Goal: Task Accomplishment & Management: Manage account settings

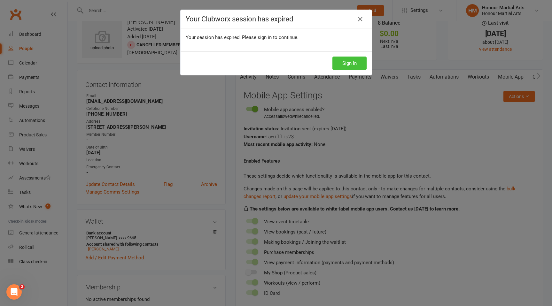
click at [357, 64] on button "Sign In" at bounding box center [350, 63] width 34 height 13
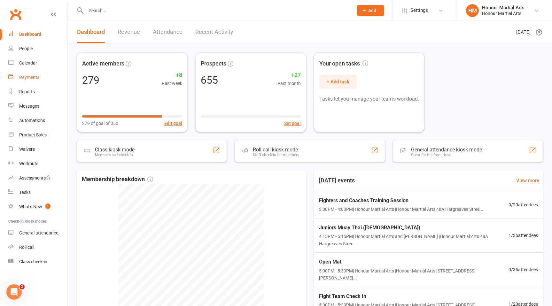
click at [45, 75] on link "Payments" at bounding box center [37, 77] width 59 height 14
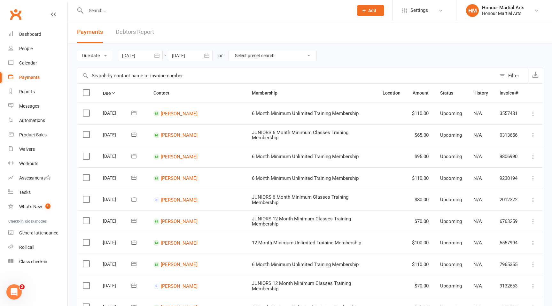
click at [134, 59] on div at bounding box center [140, 56] width 45 height 12
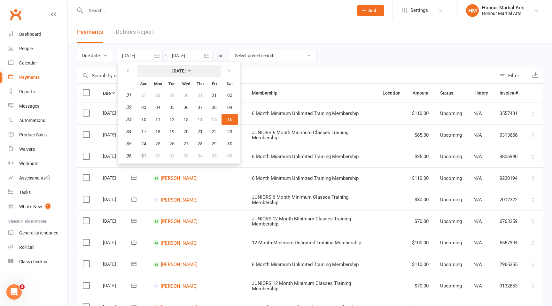
click at [175, 75] on button "[DATE]" at bounding box center [179, 71] width 84 height 12
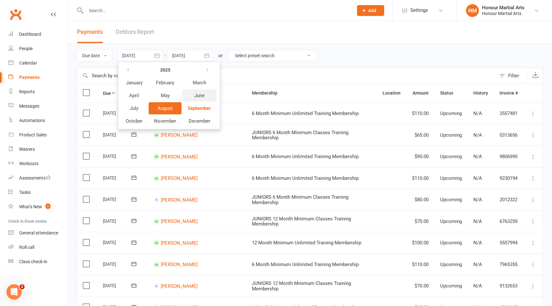
click at [193, 97] on button "June" at bounding box center [199, 96] width 34 height 12
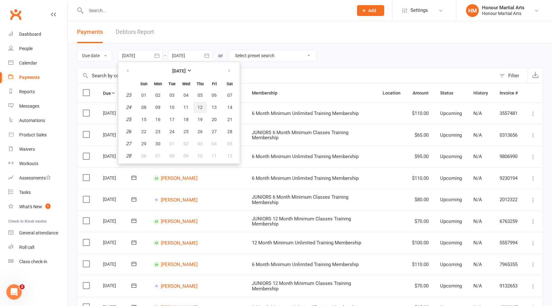
click at [198, 109] on button "12" at bounding box center [199, 108] width 13 height 12
type input "[DATE]"
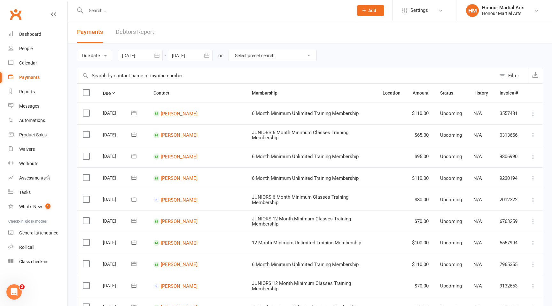
click at [268, 54] on select "Select preset search All failures All skipped payments All pending payments Suc…" at bounding box center [273, 55] width 88 height 11
select select "0"
click at [234, 50] on select "Select preset search All failures All skipped payments All pending payments Suc…" at bounding box center [273, 55] width 88 height 11
type input "[DATE]"
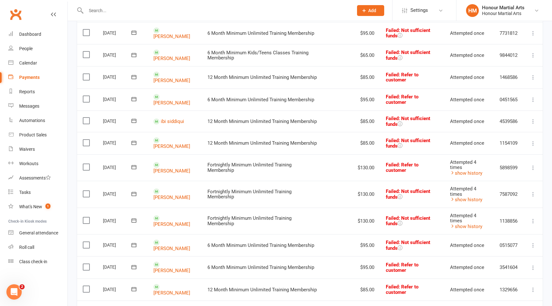
scroll to position [106, 0]
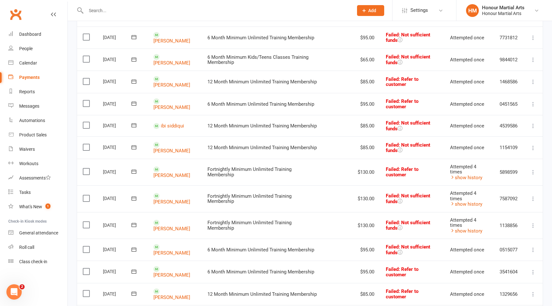
click at [533, 123] on icon at bounding box center [533, 126] width 6 height 6
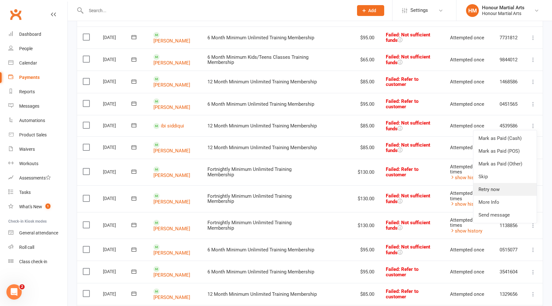
click at [492, 184] on link "Retry now" at bounding box center [505, 189] width 63 height 13
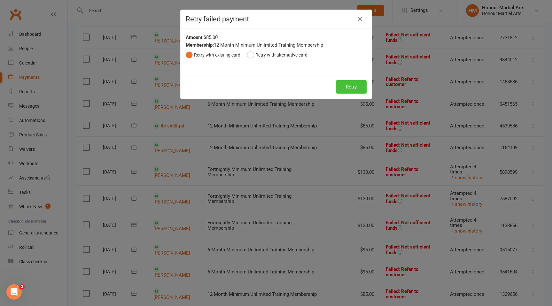
click at [344, 80] on button "Retry" at bounding box center [351, 86] width 31 height 13
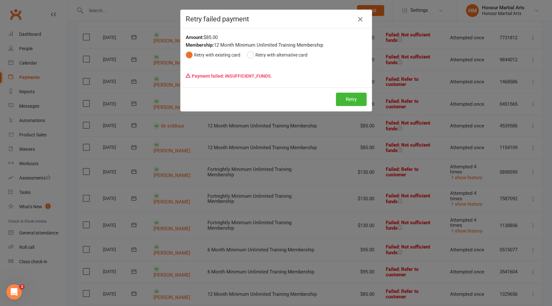
click at [361, 18] on icon "button" at bounding box center [361, 19] width 8 height 8
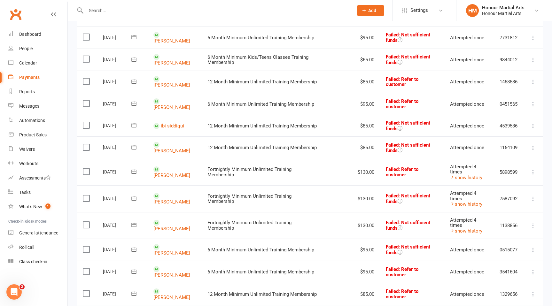
click at [137, 122] on icon at bounding box center [134, 125] width 6 height 6
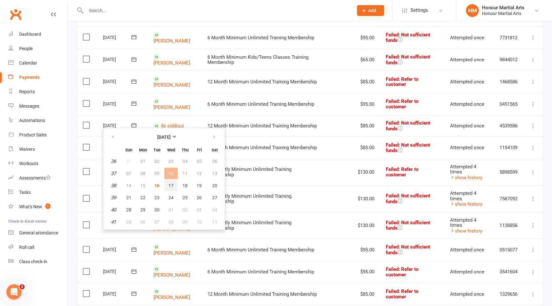
click at [173, 185] on button "17" at bounding box center [170, 186] width 13 height 12
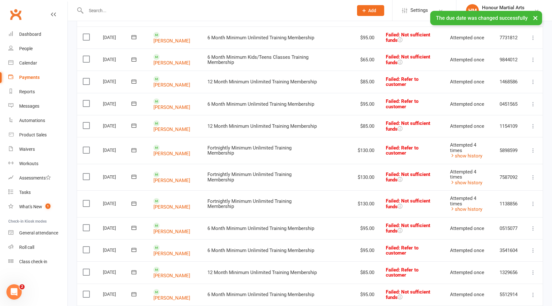
click at [532, 123] on icon at bounding box center [533, 126] width 6 height 6
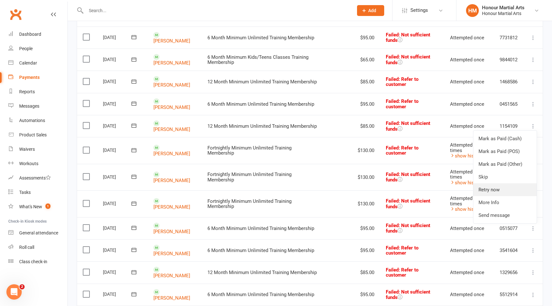
click at [495, 189] on link "Retry now" at bounding box center [505, 190] width 63 height 13
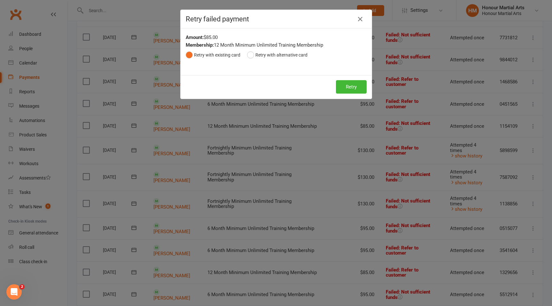
click at [359, 80] on div "Retry Retry" at bounding box center [276, 87] width 191 height 24
click at [355, 85] on button "Retry" at bounding box center [351, 86] width 31 height 13
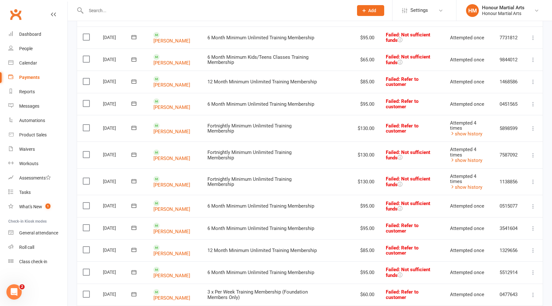
click at [534, 125] on icon at bounding box center [533, 128] width 6 height 6
click at [501, 192] on link "Retry now" at bounding box center [505, 192] width 63 height 13
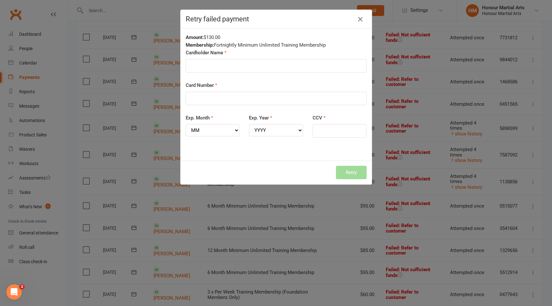
click at [362, 17] on icon "button" at bounding box center [361, 19] width 8 height 8
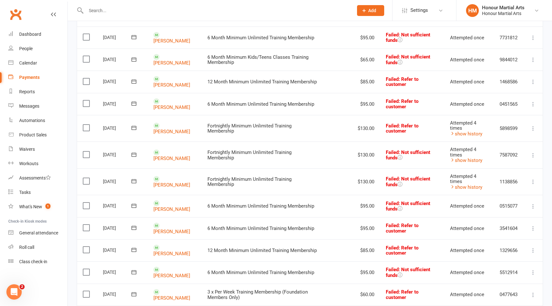
click at [135, 127] on icon at bounding box center [134, 128] width 6 height 6
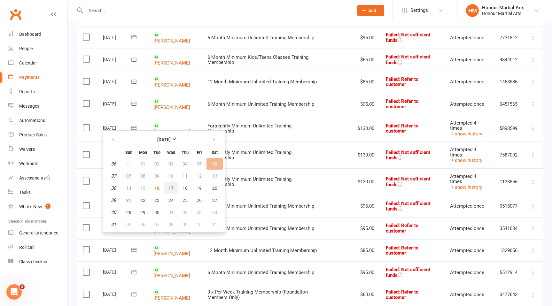
click at [169, 187] on span "17" at bounding box center [171, 188] width 5 height 5
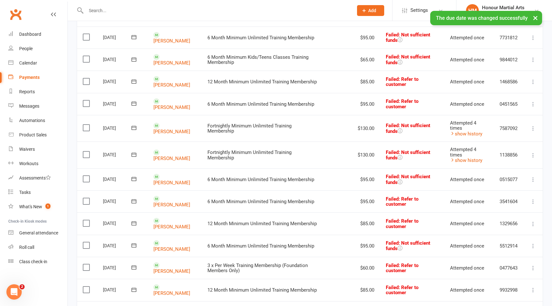
click at [532, 127] on icon at bounding box center [533, 128] width 6 height 6
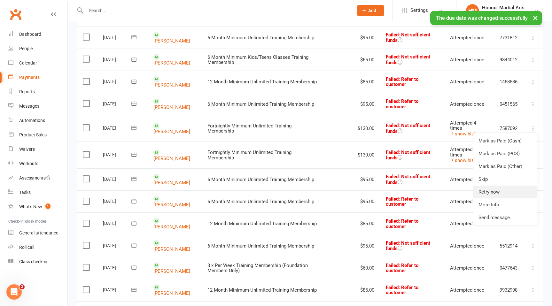
click at [501, 191] on link "Retry now" at bounding box center [505, 192] width 63 height 13
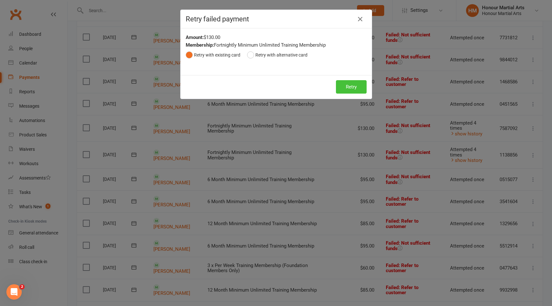
click at [351, 83] on button "Retry" at bounding box center [351, 86] width 31 height 13
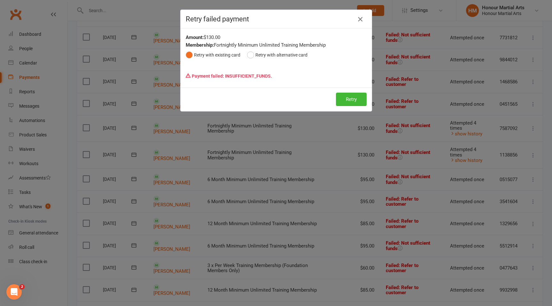
click at [360, 16] on icon "button" at bounding box center [361, 19] width 8 height 8
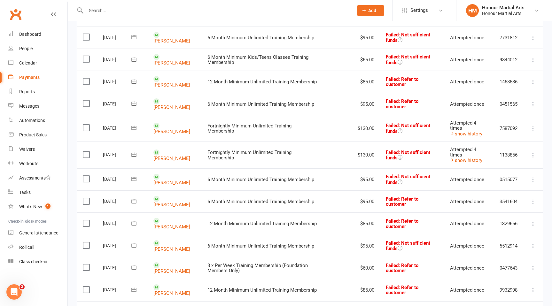
click at [532, 152] on icon at bounding box center [533, 155] width 6 height 6
click at [498, 217] on link "Retry now" at bounding box center [505, 219] width 63 height 13
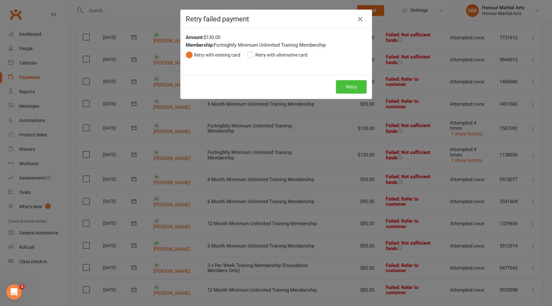
click at [350, 85] on button "Retry" at bounding box center [351, 86] width 31 height 13
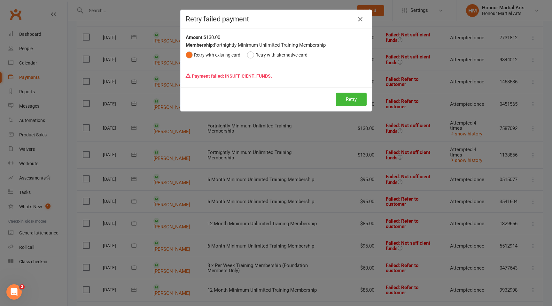
click at [362, 18] on icon "button" at bounding box center [361, 19] width 8 height 8
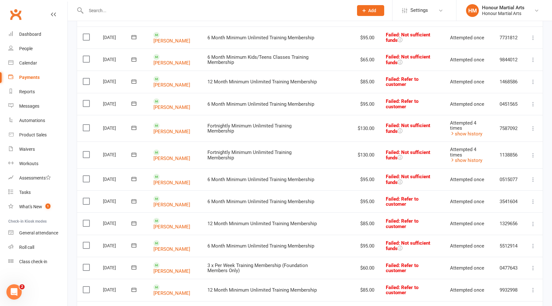
click at [136, 153] on icon at bounding box center [134, 155] width 5 height 4
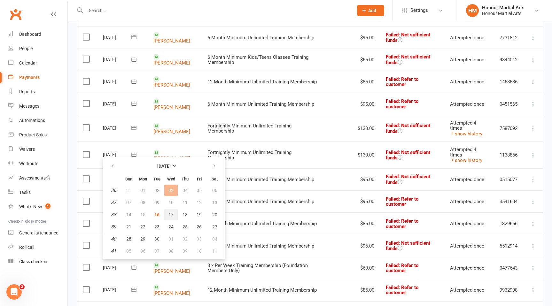
click at [172, 216] on span "17" at bounding box center [171, 214] width 5 height 5
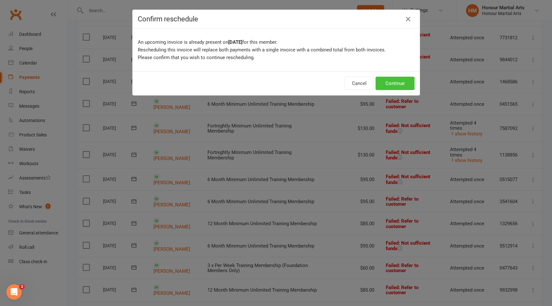
click at [410, 85] on button "Continue" at bounding box center [395, 83] width 39 height 13
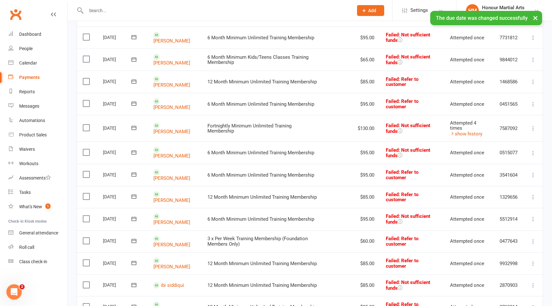
click at [534, 172] on icon at bounding box center [533, 175] width 6 height 6
click at [501, 233] on link "Retry now" at bounding box center [505, 239] width 63 height 13
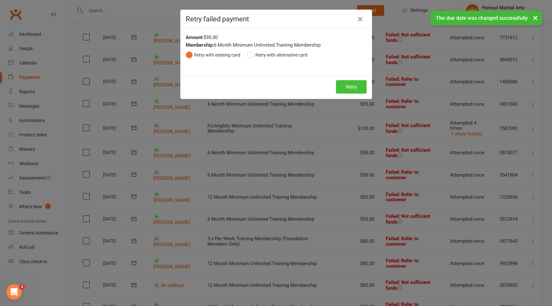
click at [354, 82] on button "Retry" at bounding box center [351, 86] width 31 height 13
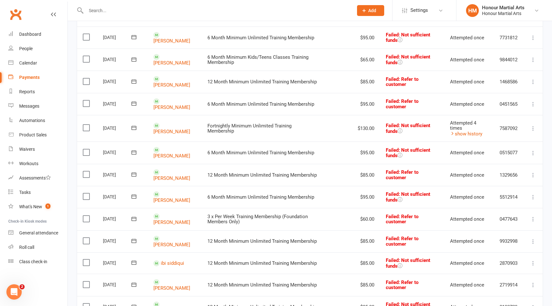
click at [529, 170] on td "Mark as Paid (Cash) Mark as Paid (POS) Mark as Paid (Other) Skip Retry now More…" at bounding box center [533, 175] width 19 height 22
click at [534, 172] on icon at bounding box center [533, 175] width 6 height 6
click at [499, 238] on link "Retry now" at bounding box center [505, 239] width 63 height 13
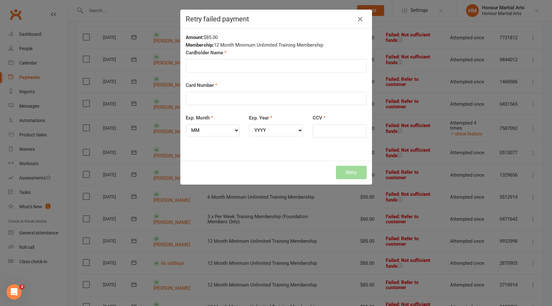
click at [352, 173] on div "Retry" at bounding box center [276, 173] width 191 height 24
click at [360, 20] on icon "button" at bounding box center [361, 19] width 8 height 8
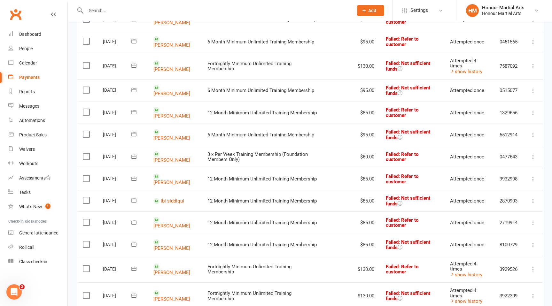
scroll to position [178, 0]
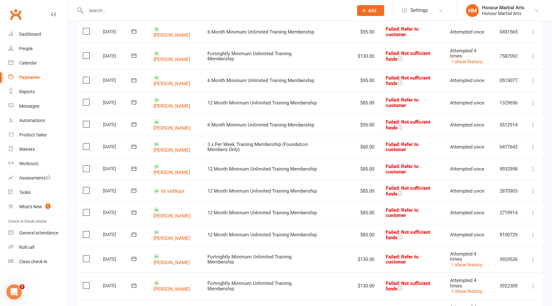
click at [532, 210] on icon at bounding box center [533, 213] width 6 height 6
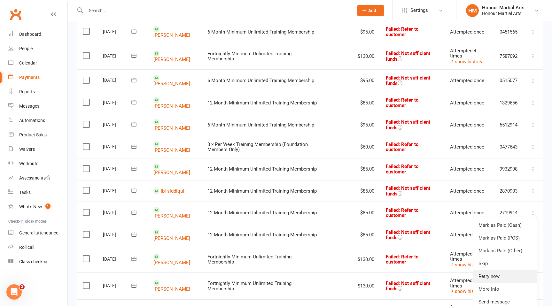
click at [497, 270] on link "Retry now" at bounding box center [505, 276] width 63 height 13
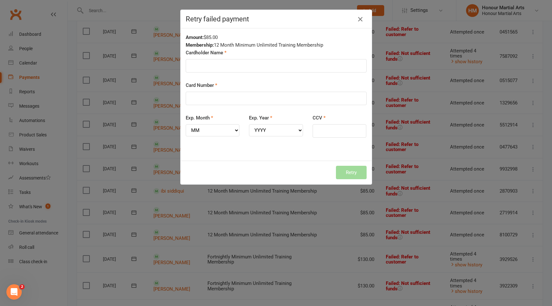
click at [359, 20] on icon "button" at bounding box center [361, 19] width 8 height 8
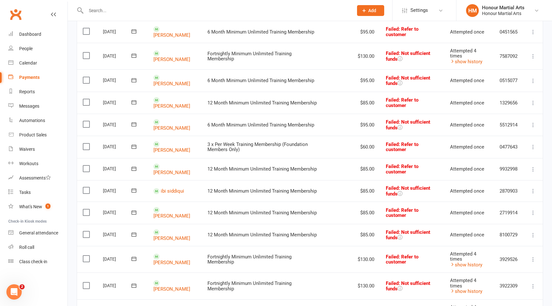
click at [136, 209] on icon at bounding box center [134, 212] width 6 height 6
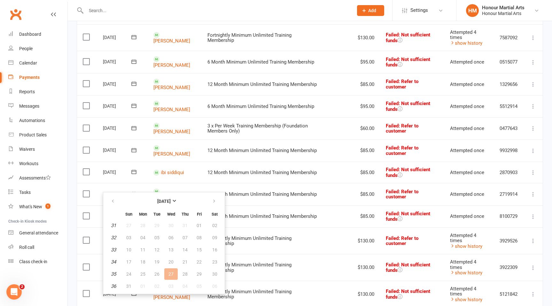
scroll to position [199, 0]
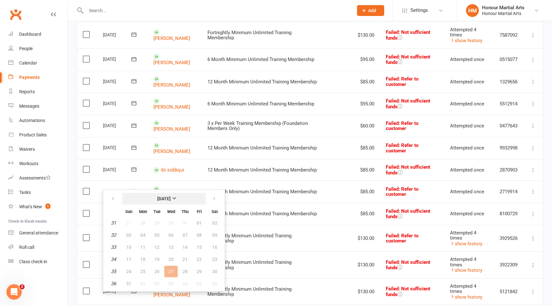
click at [171, 199] on strong "[DATE]" at bounding box center [163, 198] width 13 height 5
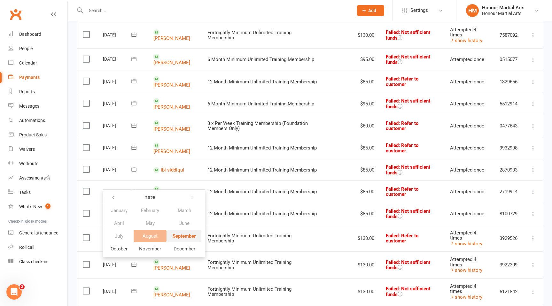
click at [174, 238] on span "September" at bounding box center [184, 236] width 23 height 6
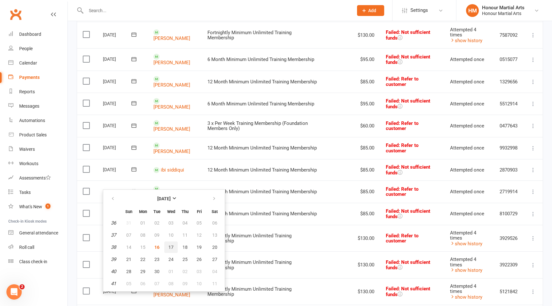
click at [169, 248] on span "17" at bounding box center [171, 247] width 5 height 5
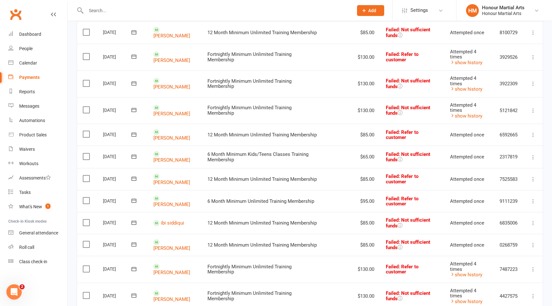
scroll to position [359, 0]
drag, startPoint x: 197, startPoint y: 104, endPoint x: 157, endPoint y: 105, distance: 40.0
click at [158, 104] on td "[PERSON_NAME]" at bounding box center [175, 110] width 54 height 27
copy contact-link "[PERSON_NAME]"
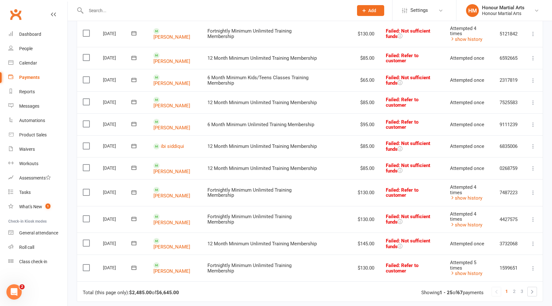
scroll to position [435, 0]
click at [533, 241] on icon at bounding box center [533, 244] width 6 height 6
click at [507, 301] on link "Retry now" at bounding box center [505, 307] width 63 height 13
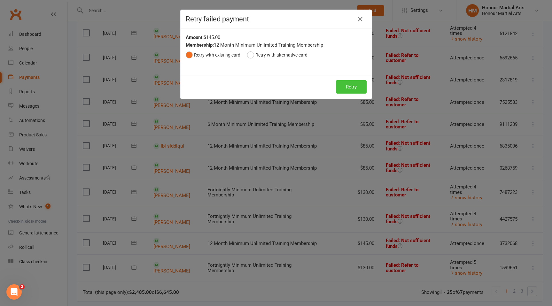
click at [342, 84] on button "Retry" at bounding box center [351, 86] width 31 height 13
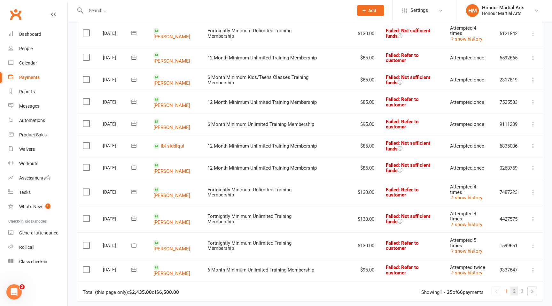
click at [514, 287] on span "2" at bounding box center [514, 291] width 3 height 9
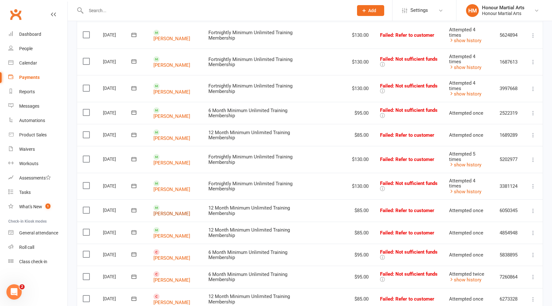
scroll to position [378, 0]
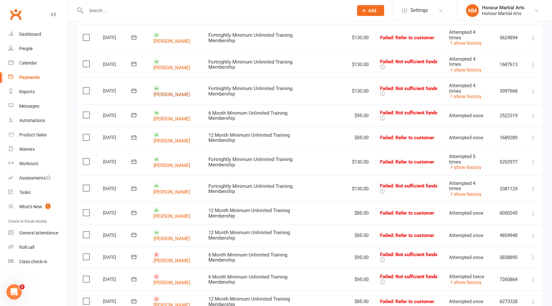
click at [182, 91] on link "[PERSON_NAME]" at bounding box center [172, 94] width 37 height 6
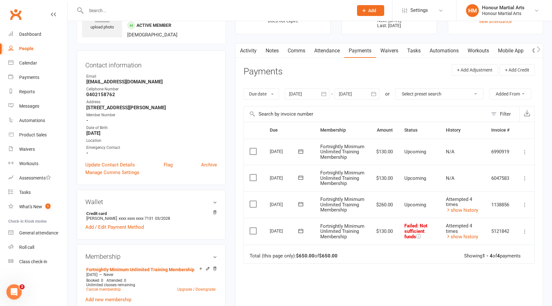
scroll to position [40, 0]
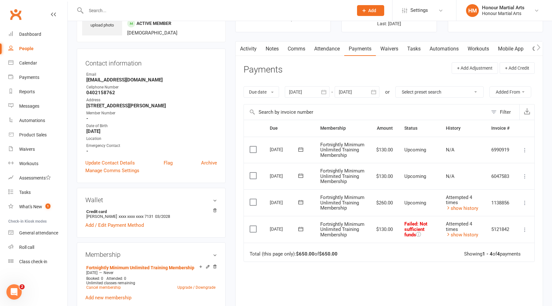
click at [256, 47] on link "Activity" at bounding box center [249, 49] width 26 height 15
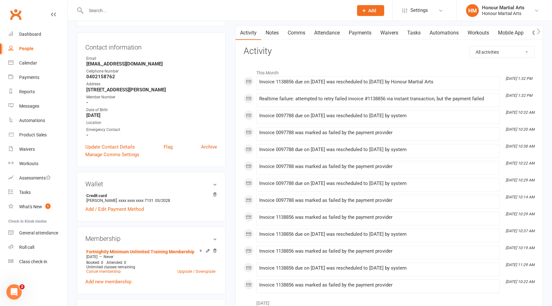
scroll to position [56, 0]
drag, startPoint x: 117, startPoint y: 77, endPoint x: 76, endPoint y: 76, distance: 40.6
copy strong "0402158762"
click at [358, 35] on link "Payments" at bounding box center [360, 32] width 32 height 15
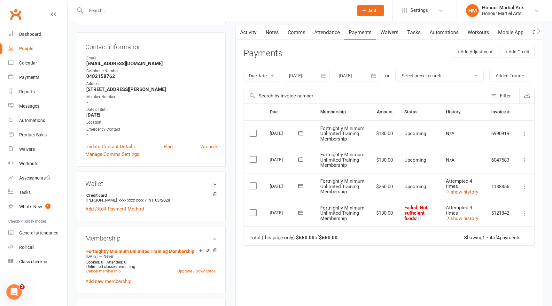
click at [300, 71] on div at bounding box center [307, 76] width 45 height 12
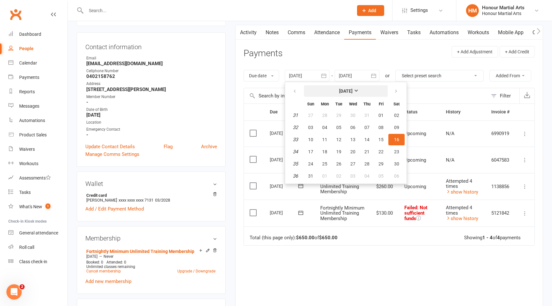
click at [352, 90] on strong "[DATE]" at bounding box center [345, 91] width 13 height 5
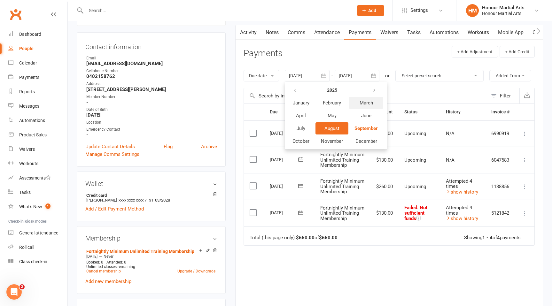
click at [369, 108] on button "March" at bounding box center [366, 103] width 34 height 12
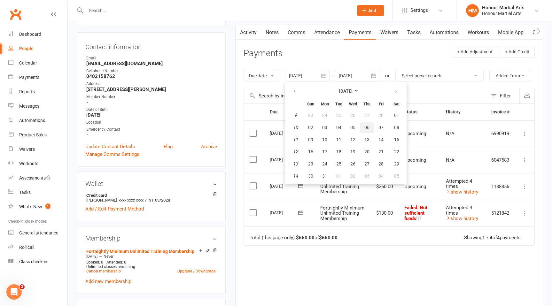
click at [364, 130] on button "06" at bounding box center [366, 128] width 13 height 12
type input "[DATE]"
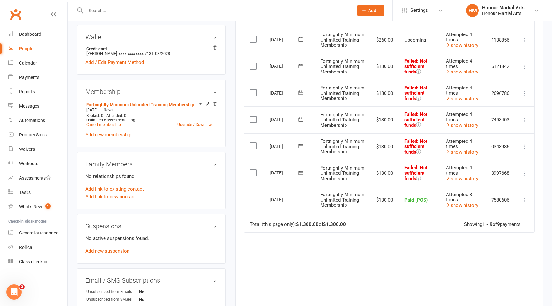
scroll to position [209, 0]
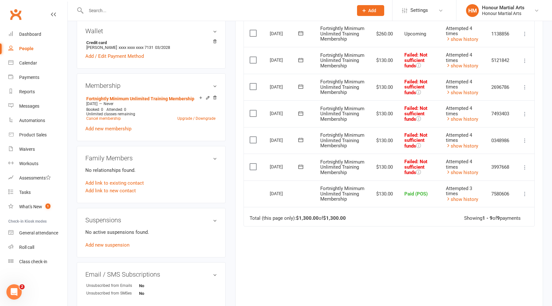
click at [107, 11] on input "text" at bounding box center [216, 10] width 265 height 9
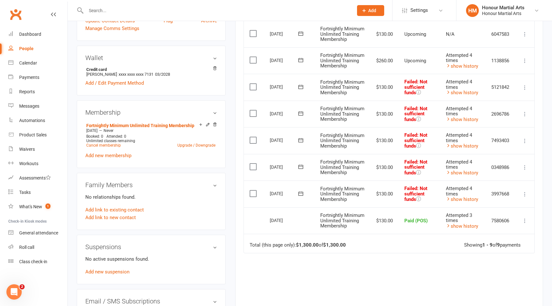
scroll to position [183, 0]
click at [110, 143] on link "Cancel membership" at bounding box center [103, 145] width 35 height 4
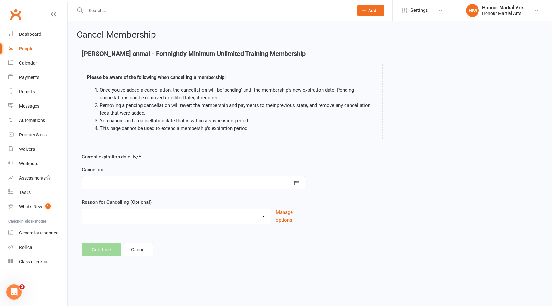
click at [112, 183] on div at bounding box center [194, 182] width 224 height 13
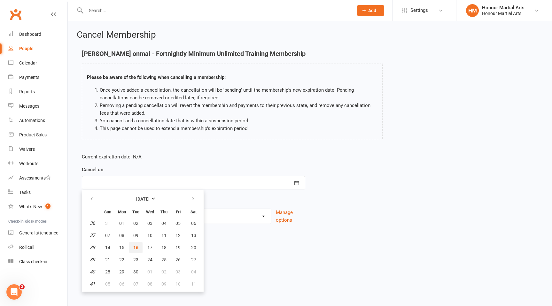
click at [135, 249] on span "16" at bounding box center [135, 247] width 5 height 5
type input "[DATE]"
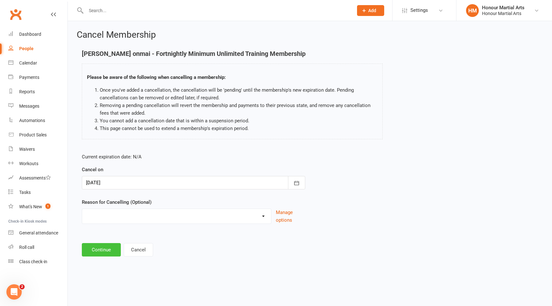
click at [90, 254] on button "Continue" at bounding box center [101, 249] width 39 height 13
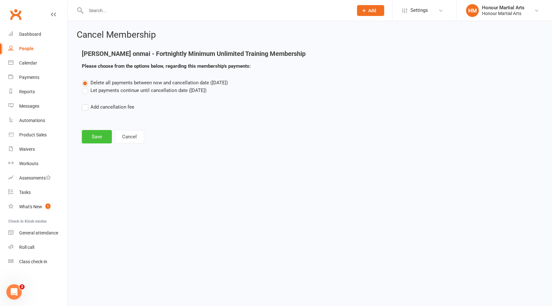
click at [95, 138] on button "Save" at bounding box center [97, 136] width 30 height 13
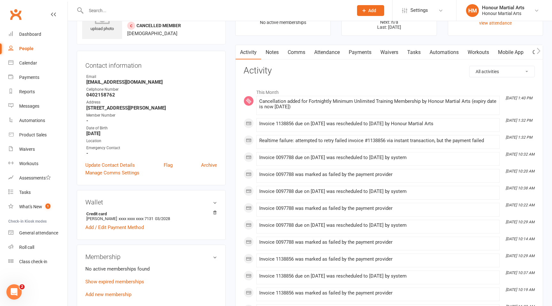
scroll to position [36, 0]
click at [368, 50] on link "Payments" at bounding box center [360, 52] width 32 height 15
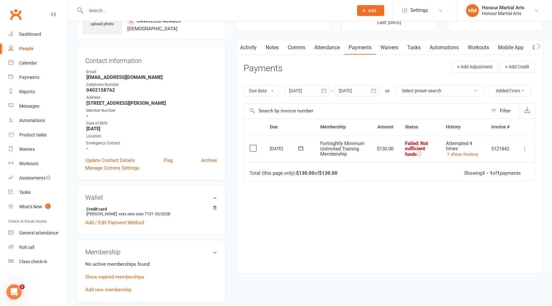
scroll to position [41, 0]
click at [312, 92] on div at bounding box center [307, 92] width 45 height 12
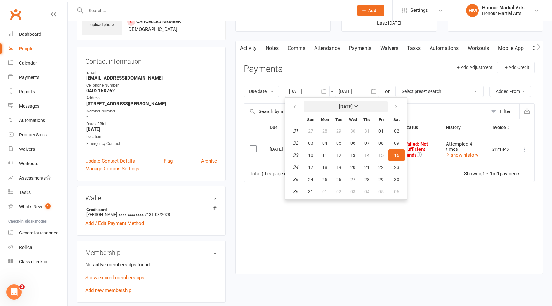
click at [349, 105] on strong "[DATE]" at bounding box center [345, 106] width 13 height 5
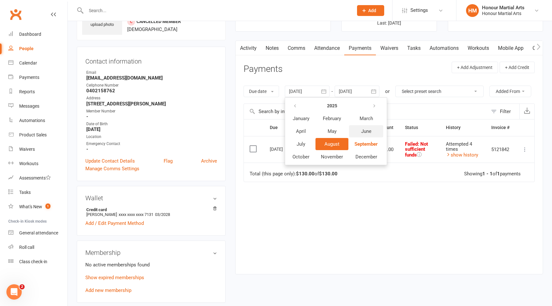
click at [367, 128] on button "June" at bounding box center [366, 131] width 34 height 12
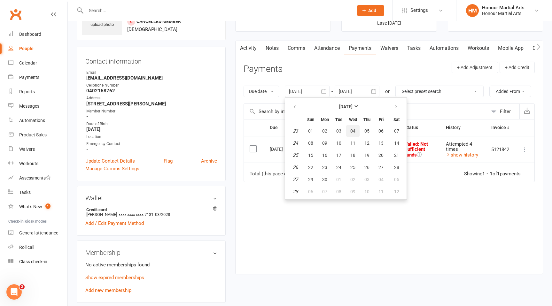
click at [357, 132] on button "04" at bounding box center [352, 131] width 13 height 12
type input "[DATE]"
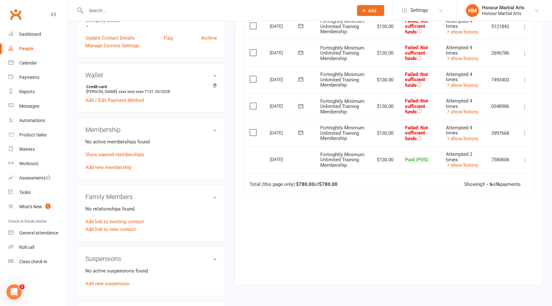
scroll to position [164, 0]
click at [522, 136] on icon at bounding box center [525, 133] width 6 height 6
click at [491, 190] on link "Skip" at bounding box center [496, 183] width 63 height 13
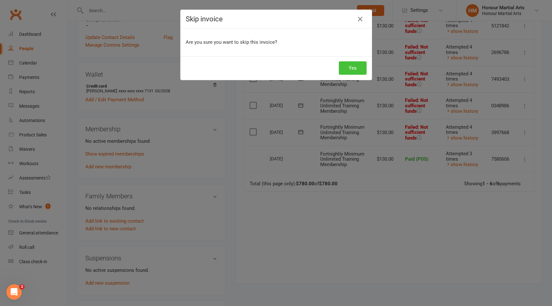
click at [349, 63] on button "Yes" at bounding box center [353, 67] width 28 height 13
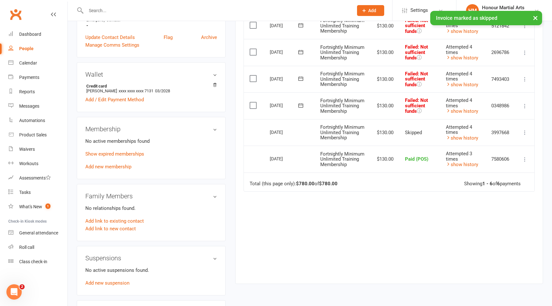
click at [525, 109] on icon at bounding box center [525, 106] width 6 height 6
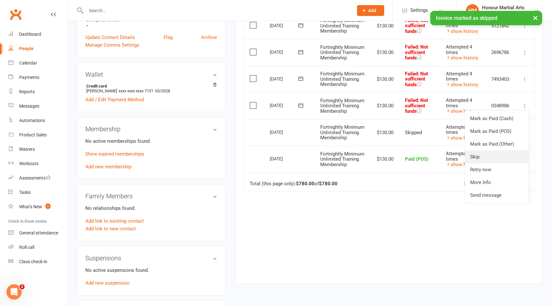
click at [485, 163] on link "Skip" at bounding box center [496, 157] width 63 height 13
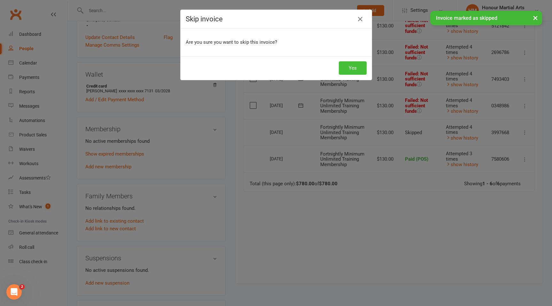
click at [350, 72] on button "Yes" at bounding box center [353, 67] width 28 height 13
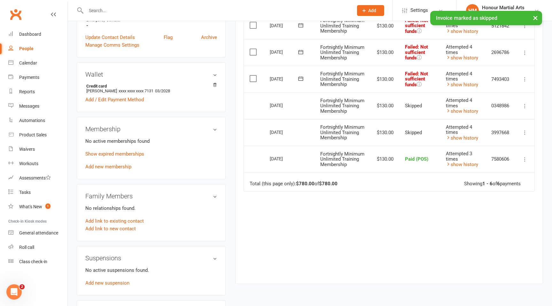
click at [526, 83] on icon at bounding box center [525, 79] width 6 height 6
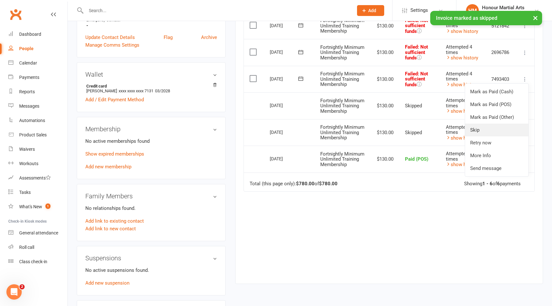
click at [494, 137] on link "Skip" at bounding box center [496, 130] width 63 height 13
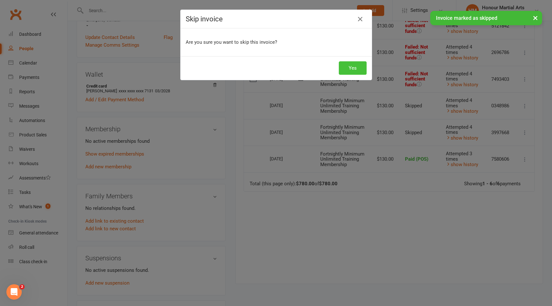
click at [352, 68] on button "Yes" at bounding box center [353, 67] width 28 height 13
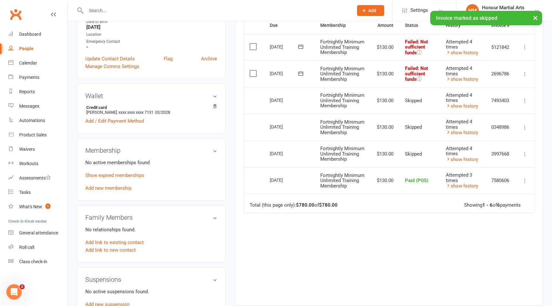
scroll to position [138, 0]
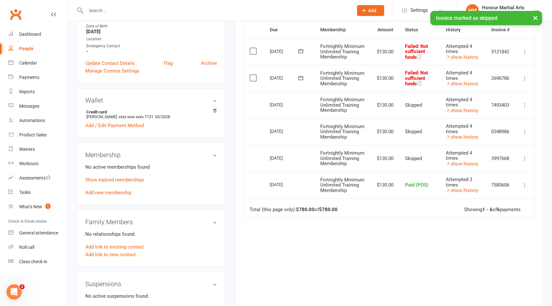
click at [524, 82] on icon at bounding box center [525, 78] width 6 height 6
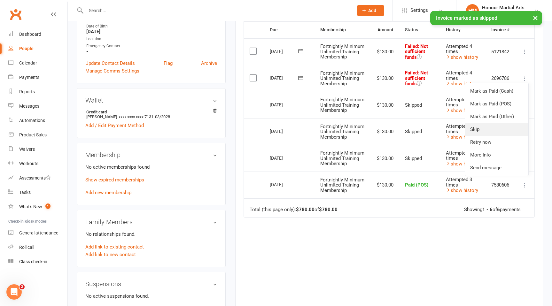
click at [490, 134] on link "Skip" at bounding box center [496, 129] width 63 height 13
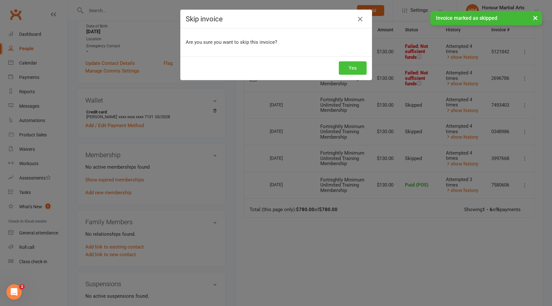
click at [353, 70] on button "Yes" at bounding box center [353, 67] width 28 height 13
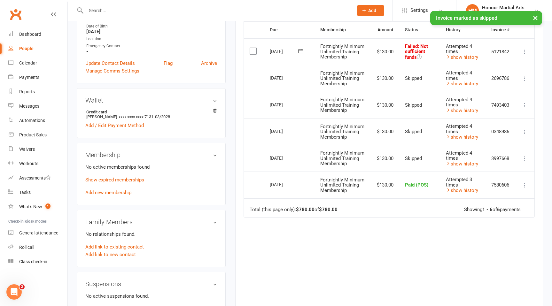
click at [524, 53] on icon at bounding box center [525, 52] width 6 height 6
click at [485, 106] on link "Skip" at bounding box center [496, 102] width 63 height 13
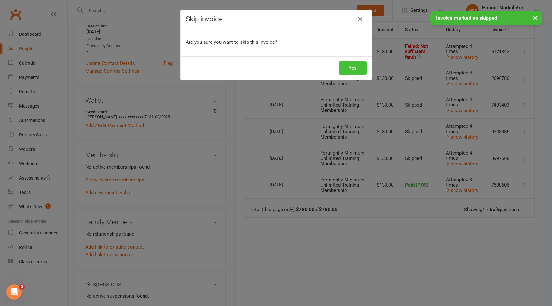
click at [351, 68] on button "Yes" at bounding box center [353, 67] width 28 height 13
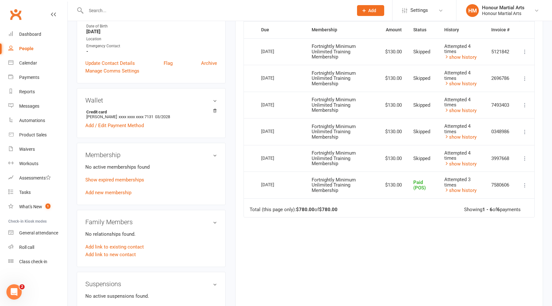
click at [96, 10] on input "text" at bounding box center [216, 10] width 265 height 9
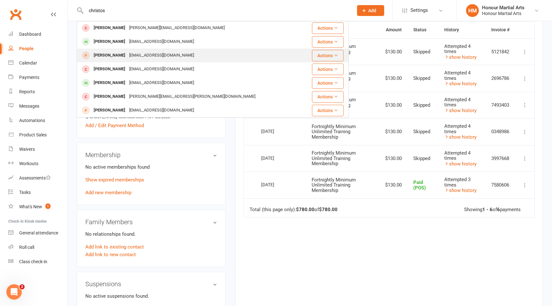
scroll to position [0, 0]
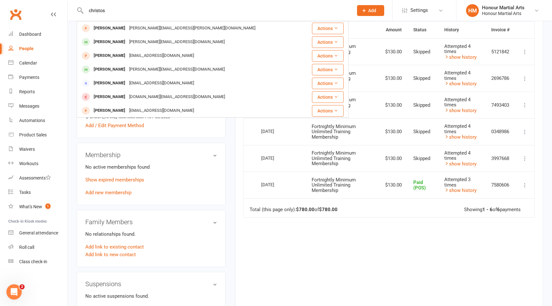
click at [114, 11] on input "christos" at bounding box center [216, 10] width 265 height 9
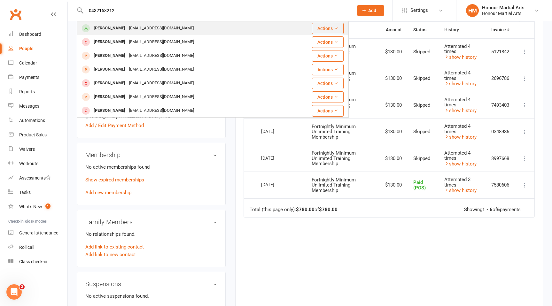
type input "0432153212"
click at [205, 30] on div "[PERSON_NAME] [EMAIL_ADDRESS][DOMAIN_NAME]" at bounding box center [189, 28] width 225 height 13
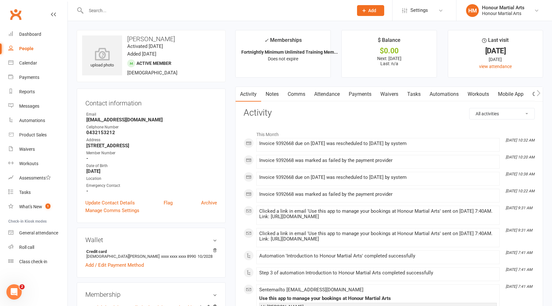
scroll to position [0, 0]
click at [361, 91] on link "Payments" at bounding box center [360, 94] width 32 height 15
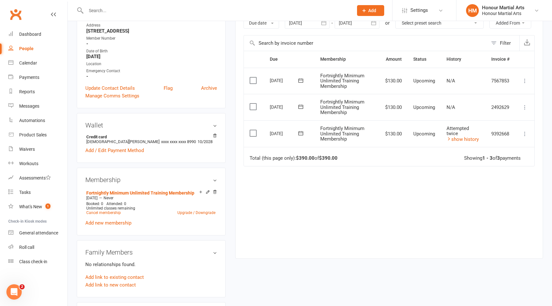
scroll to position [113, 0]
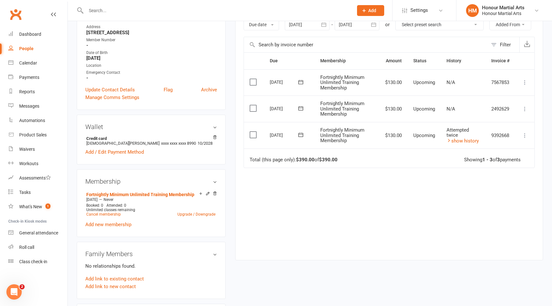
click at [524, 133] on icon at bounding box center [525, 135] width 6 height 6
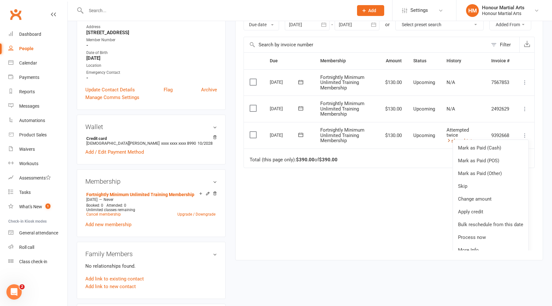
click at [450, 138] on icon at bounding box center [449, 140] width 5 height 5
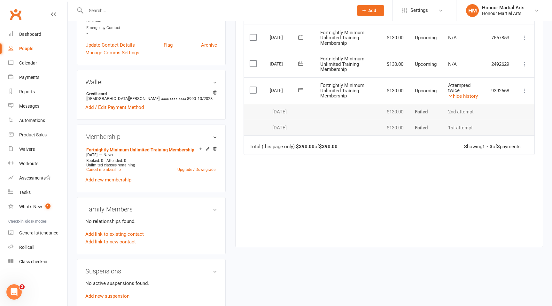
scroll to position [157, 0]
click at [525, 89] on icon at bounding box center [525, 91] width 6 height 6
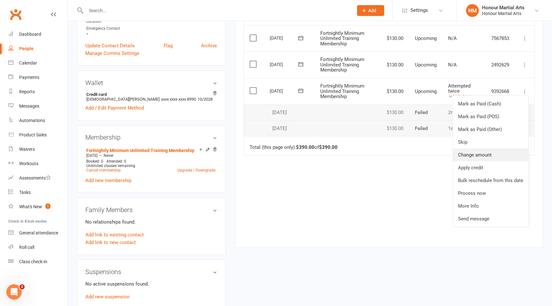
click at [481, 154] on link "Change amount" at bounding box center [490, 155] width 75 height 13
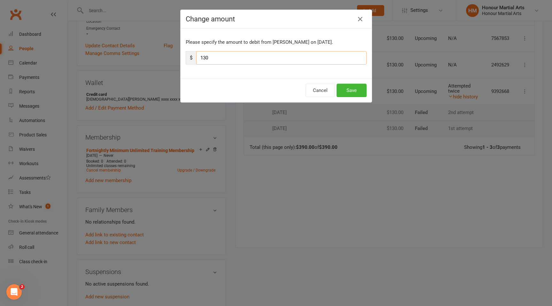
click at [221, 57] on input "130" at bounding box center [281, 57] width 170 height 13
type input "110"
click at [360, 92] on button "Save" at bounding box center [352, 90] width 30 height 13
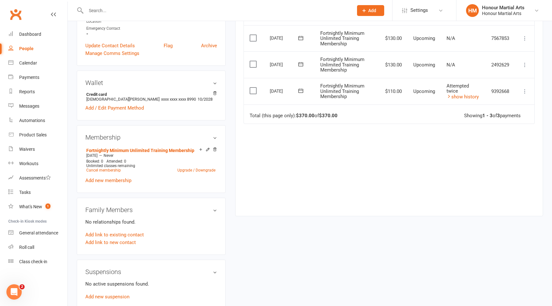
click at [525, 92] on icon at bounding box center [525, 91] width 6 height 6
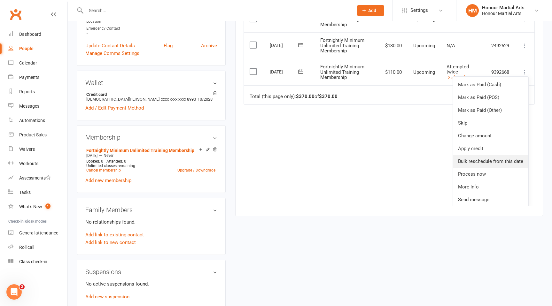
scroll to position [21, 0]
click at [484, 170] on link "Process now" at bounding box center [490, 172] width 75 height 13
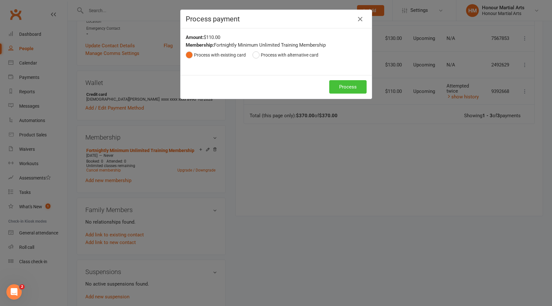
click at [354, 86] on button "Process" at bounding box center [347, 86] width 37 height 13
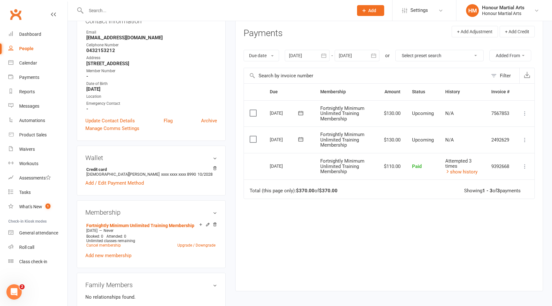
scroll to position [82, 0]
